Goal: Task Accomplishment & Management: Use online tool/utility

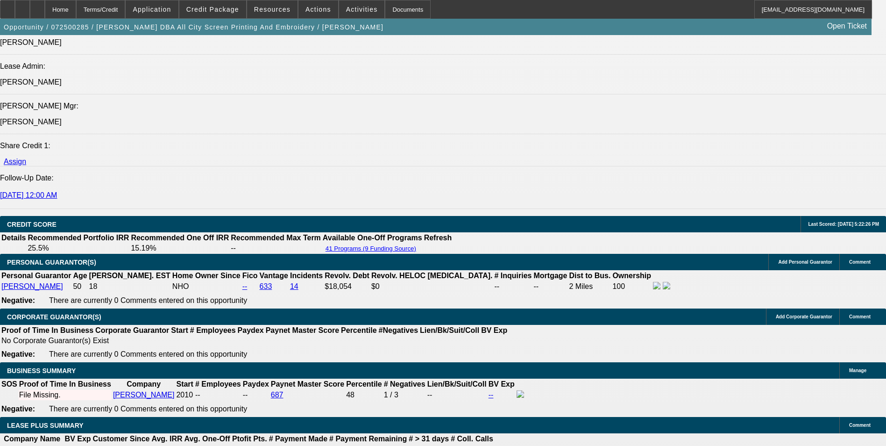
select select "0"
select select "0.1"
select select "0"
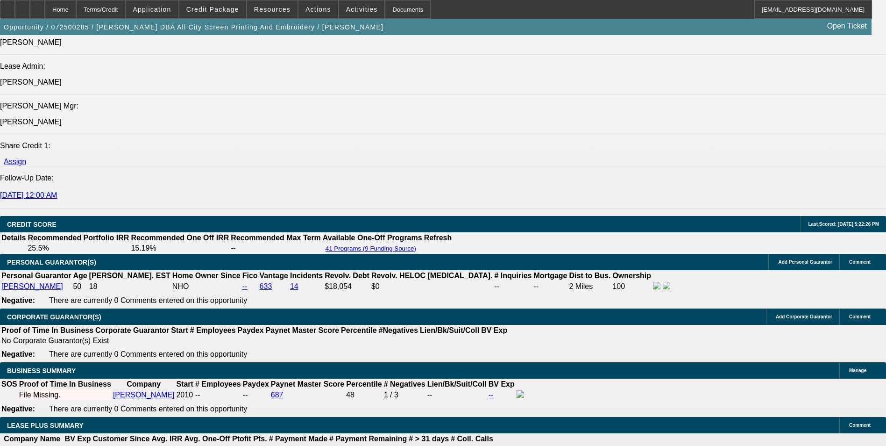
select select "0.1"
select select "0"
select select "0.1"
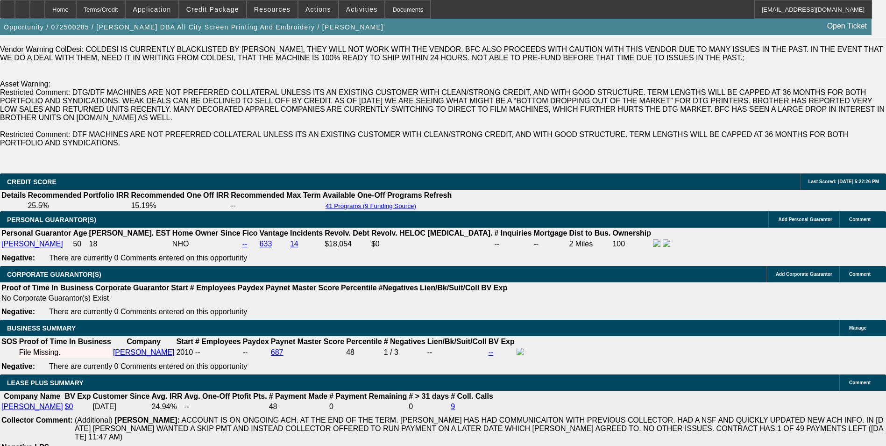
select select "1"
select select "4"
select select "1"
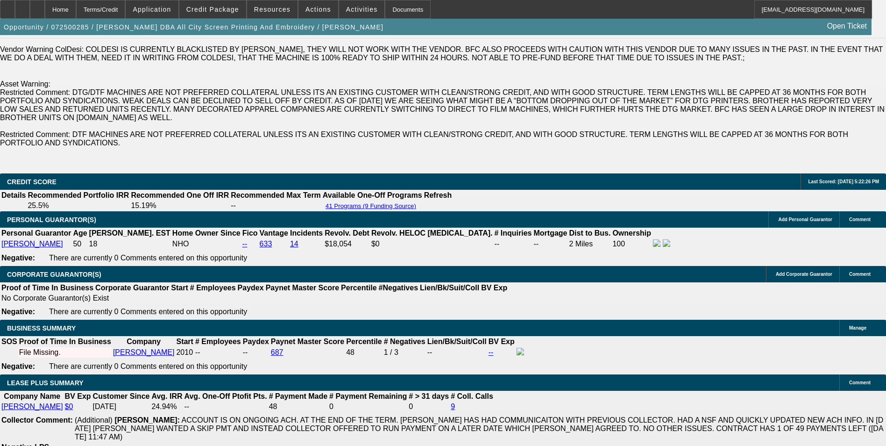
select select "4"
select select "1"
select select "4"
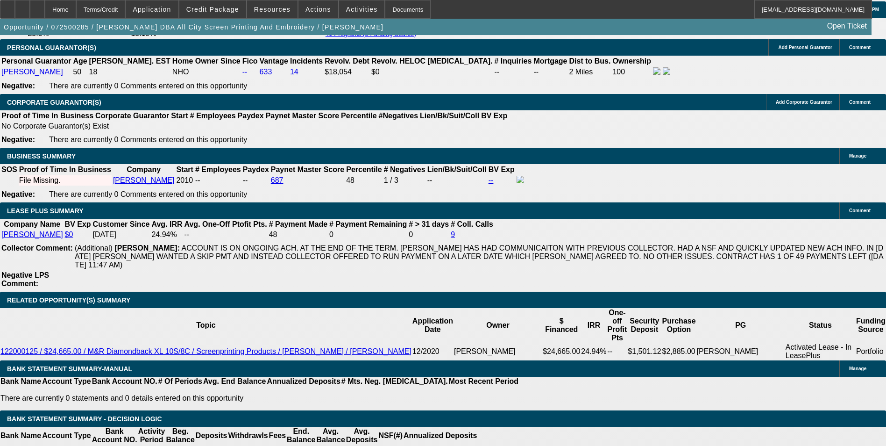
scroll to position [1594, 0]
